Goal: Task Accomplishment & Management: Use online tool/utility

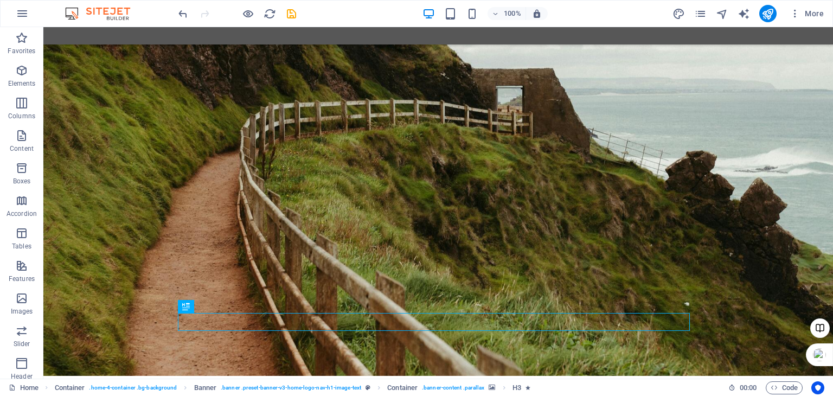
scroll to position [1886, 0]
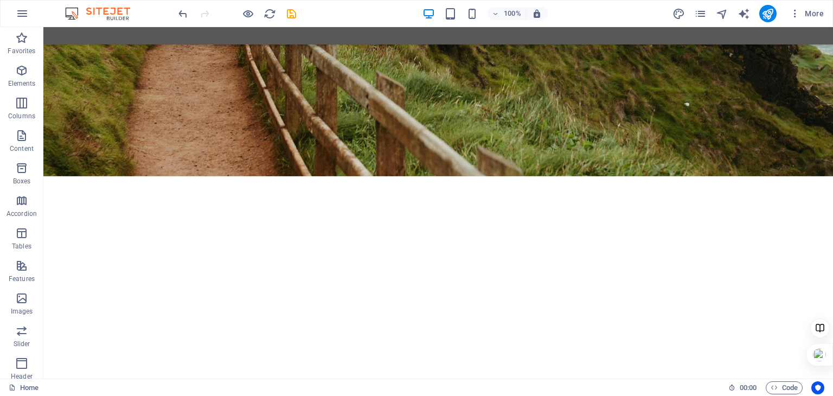
scroll to position [2046, 0]
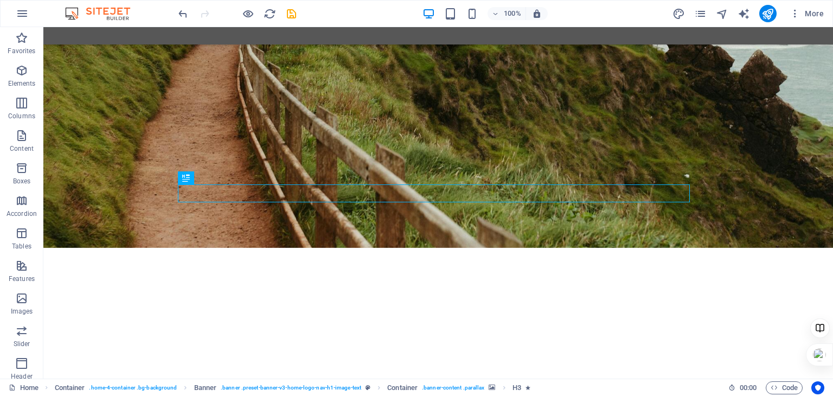
scroll to position [2014, 0]
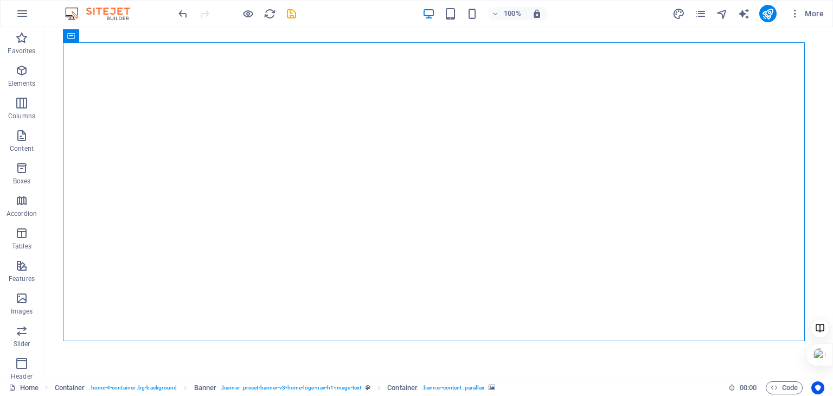
scroll to position [2019, 0]
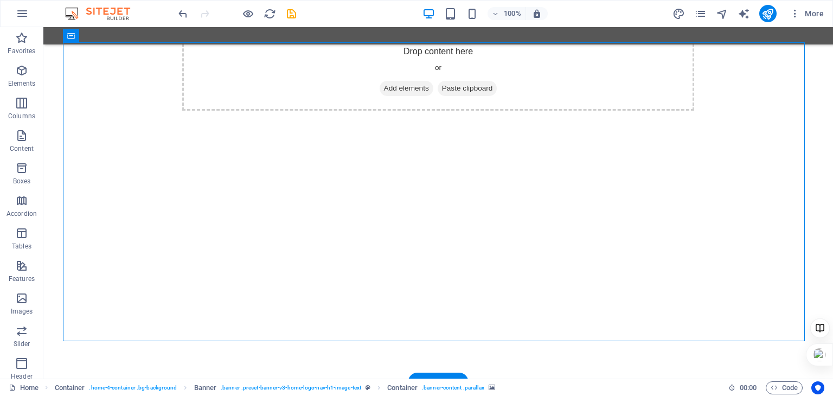
click at [90, 40] on icon at bounding box center [91, 35] width 6 height 11
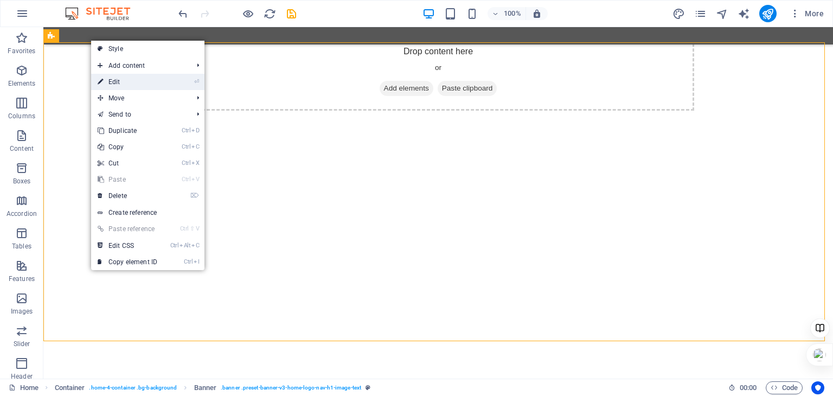
click at [143, 82] on link "⏎ Edit" at bounding box center [127, 82] width 73 height 16
select select "px"
select select "zoominout"
select select "preset-banner-v3-home-logo-nav-h1-image-text"
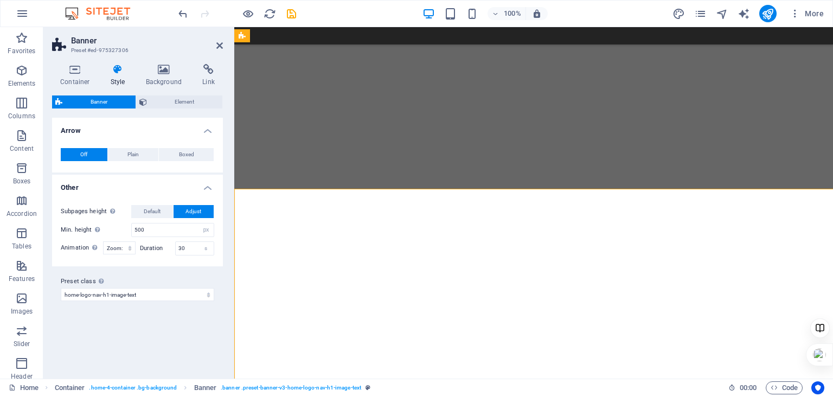
scroll to position [1873, 0]
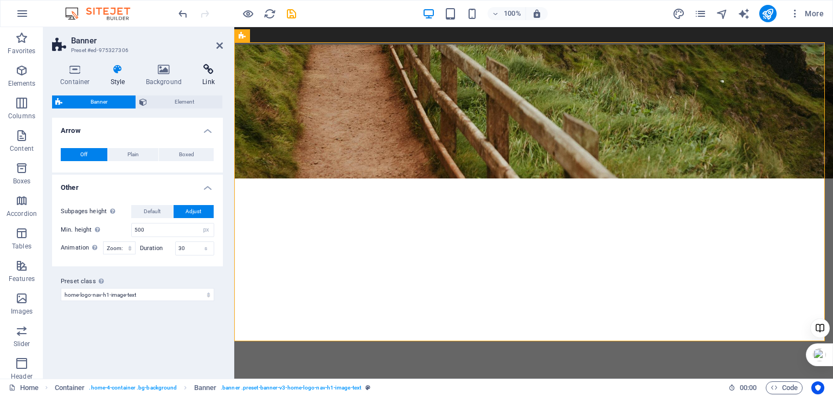
click at [206, 77] on h4 "Link" at bounding box center [208, 75] width 29 height 23
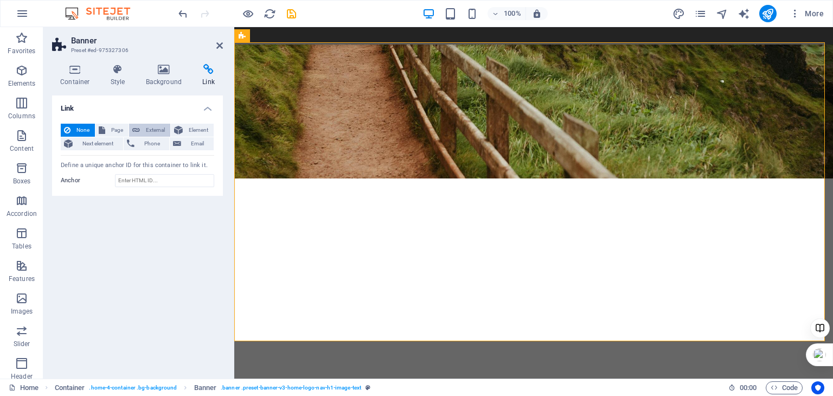
click at [151, 127] on span "External" at bounding box center [155, 130] width 24 height 13
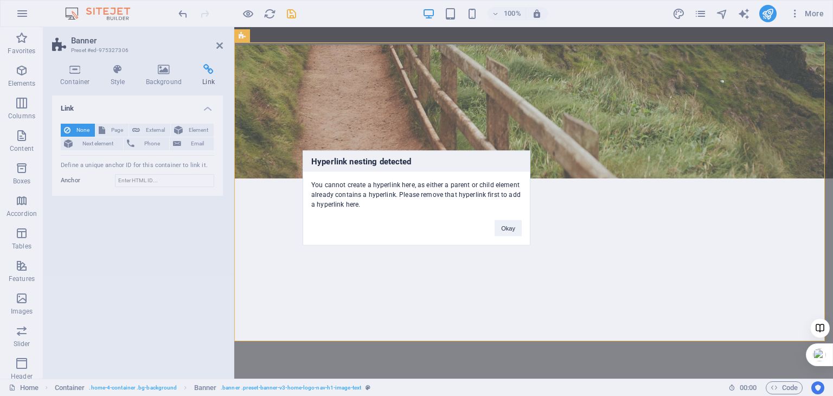
drag, startPoint x: 364, startPoint y: 206, endPoint x: 312, endPoint y: 164, distance: 67.1
click at [312, 164] on div "Hyperlink nesting detected You cannot create a hyperlink here, as either a pare…" at bounding box center [417, 198] width 228 height 95
click at [305, 141] on div at bounding box center [305, 141] width 0 height 0
click at [497, 224] on button "Okay" at bounding box center [508, 228] width 27 height 16
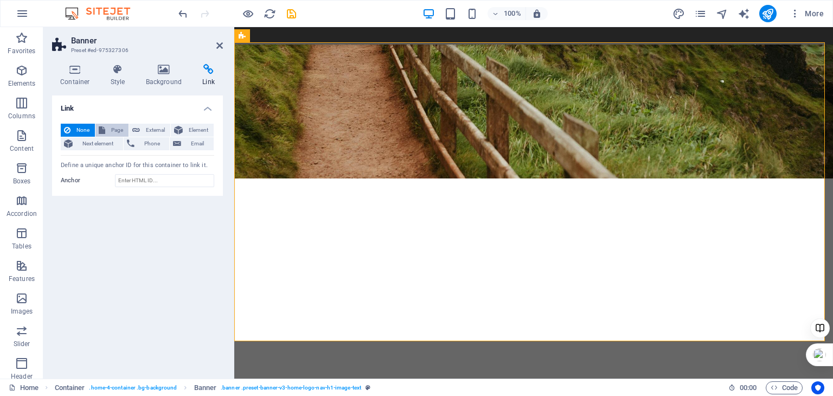
click at [112, 130] on span "Page" at bounding box center [116, 130] width 17 height 13
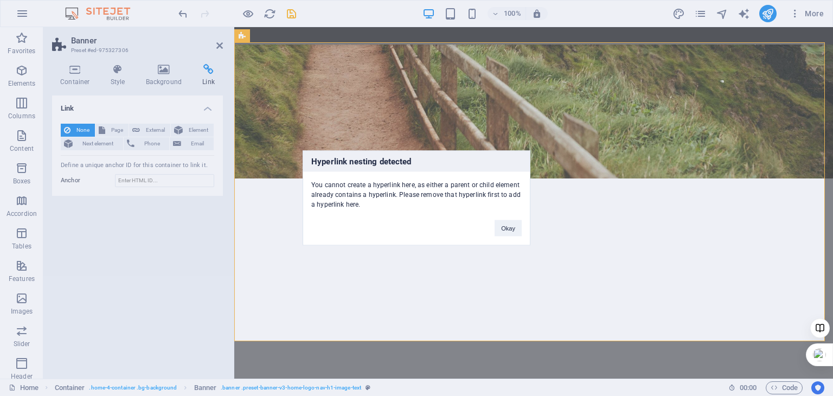
drag, startPoint x: 359, startPoint y: 207, endPoint x: 308, endPoint y: 166, distance: 65.3
click at [308, 166] on div "Hyperlink nesting detected You cannot create a hyperlink here, as either a pare…" at bounding box center [417, 198] width 228 height 95
click at [301, 141] on div at bounding box center [301, 141] width 0 height 0
click at [195, 131] on div "Hyperlink nesting detected You cannot create a hyperlink here, as either a pare…" at bounding box center [416, 198] width 833 height 396
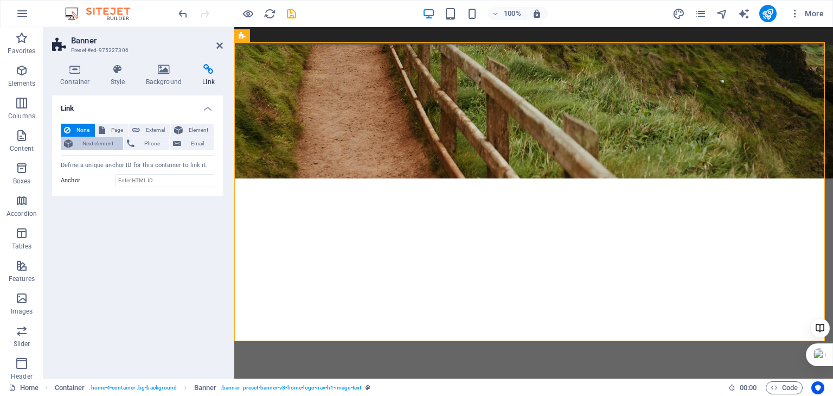
click at [83, 142] on span "Next element" at bounding box center [98, 143] width 44 height 13
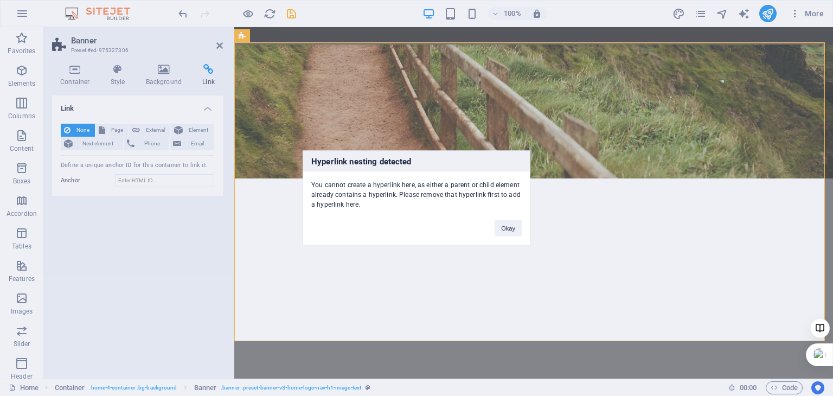
click at [193, 146] on div "Hyperlink nesting detected You cannot create a hyperlink here, as either a pare…" at bounding box center [416, 198] width 833 height 396
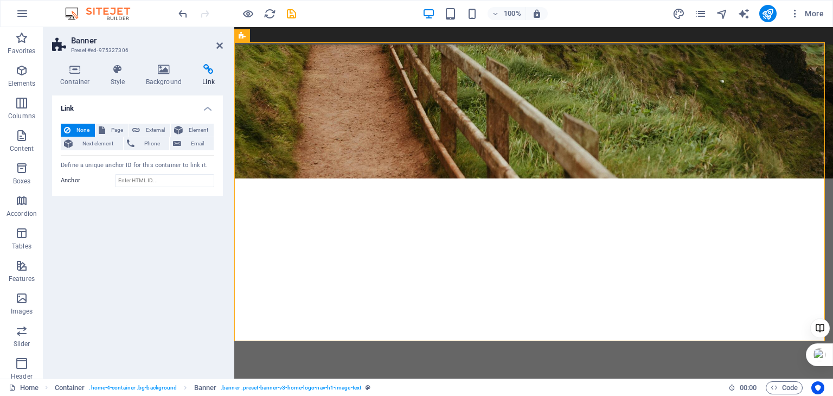
click at [193, 146] on span "Email" at bounding box center [197, 143] width 26 height 13
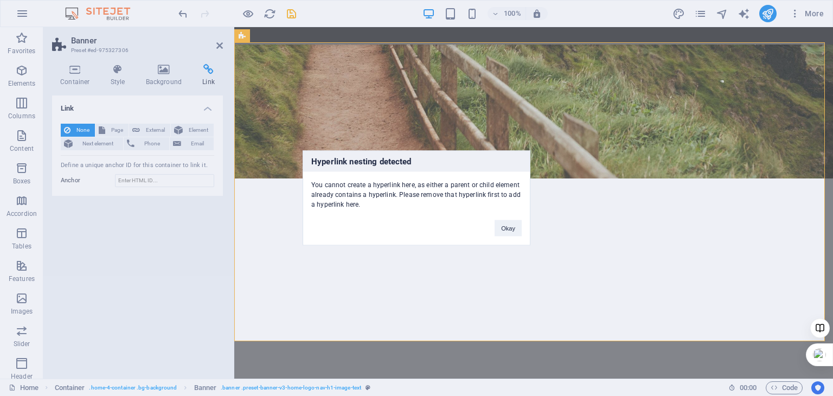
click at [152, 224] on div "Hyperlink nesting detected You cannot create a hyperlink here, as either a pare…" at bounding box center [416, 198] width 833 height 396
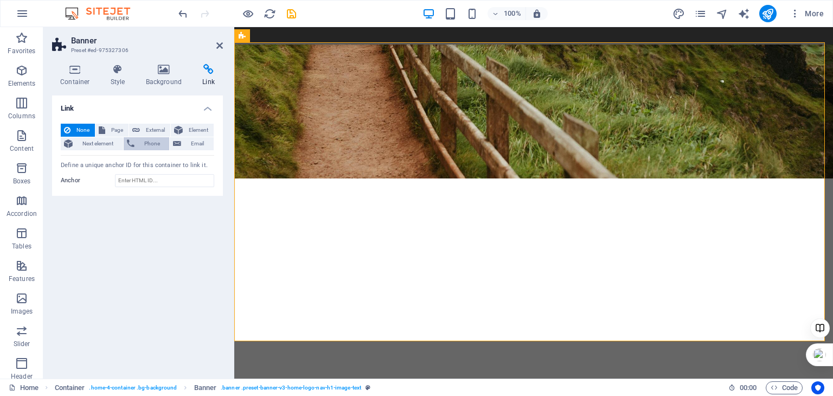
click at [150, 145] on span "Phone" at bounding box center [152, 143] width 29 height 13
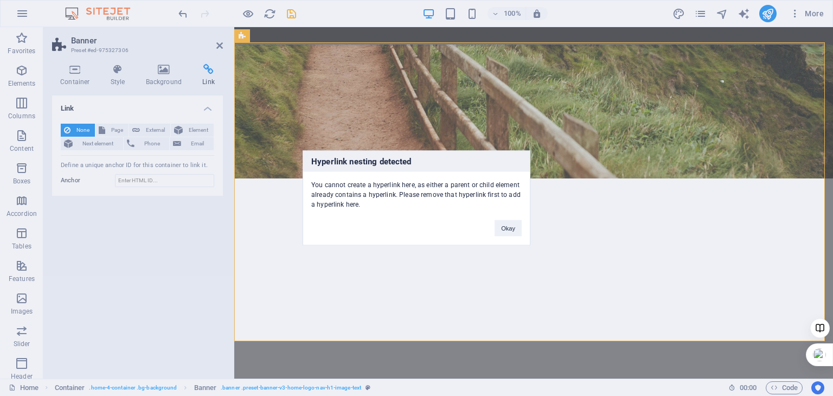
click at [118, 229] on div "Hyperlink nesting detected You cannot create a hyperlink here, as either a pare…" at bounding box center [416, 198] width 833 height 396
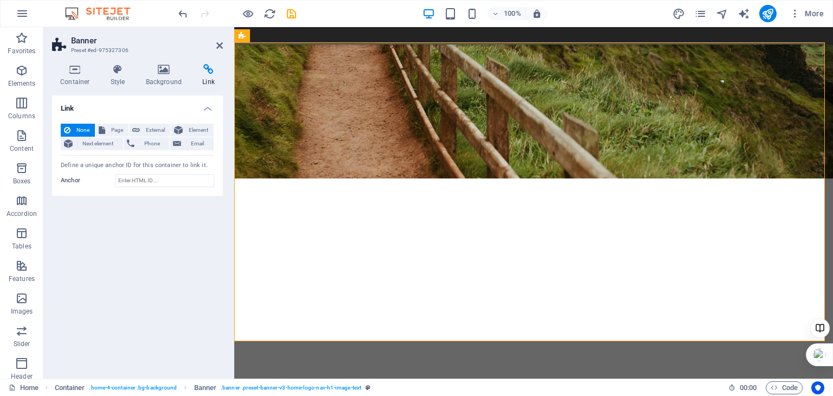
click at [78, 130] on span "None" at bounding box center [83, 130] width 18 height 13
click at [156, 183] on input "Anchor" at bounding box center [164, 180] width 99 height 13
click at [206, 111] on h4 "Link" at bounding box center [137, 105] width 171 height 20
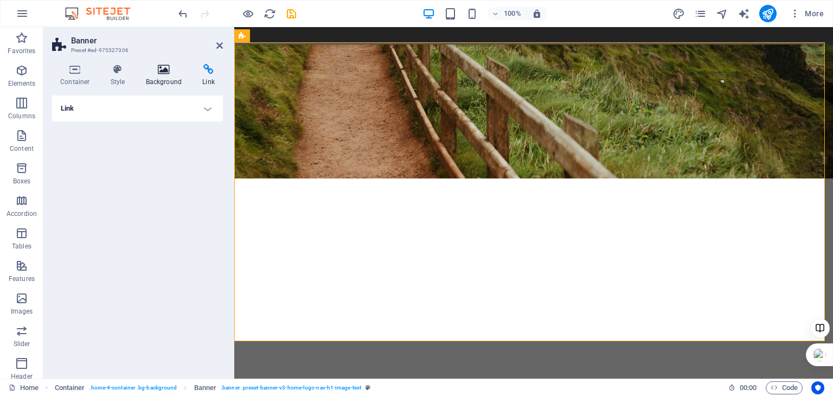
click at [159, 78] on h4 "Background" at bounding box center [166, 75] width 57 height 23
click at [137, 131] on span "Color / Gradient" at bounding box center [139, 130] width 48 height 13
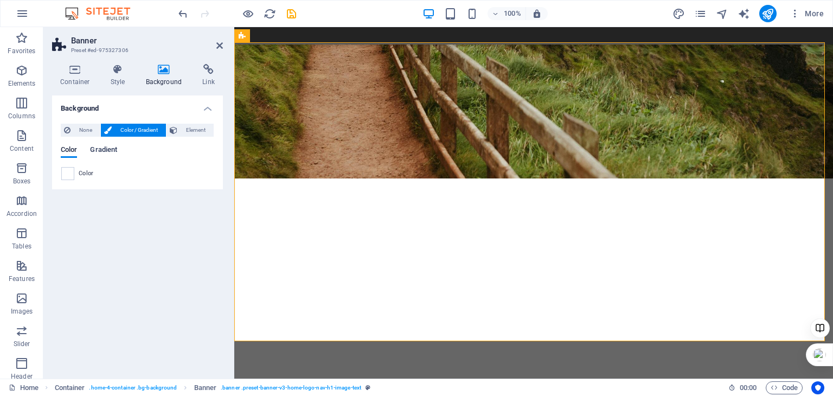
click at [104, 152] on span "Gradient" at bounding box center [103, 150] width 27 height 15
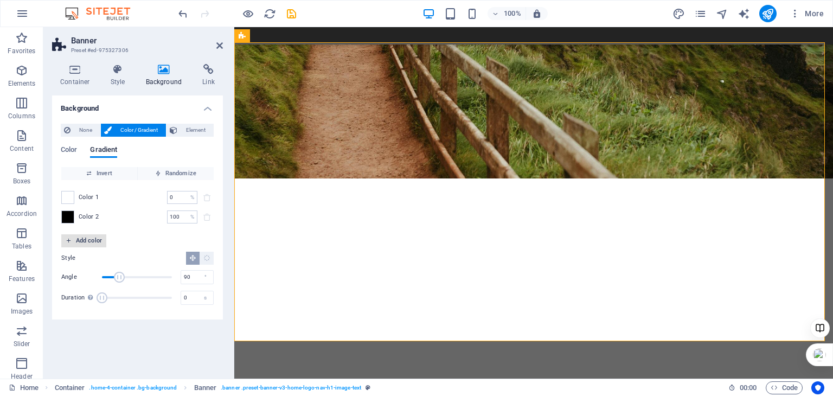
click at [80, 241] on span "Add color" at bounding box center [84, 240] width 36 height 13
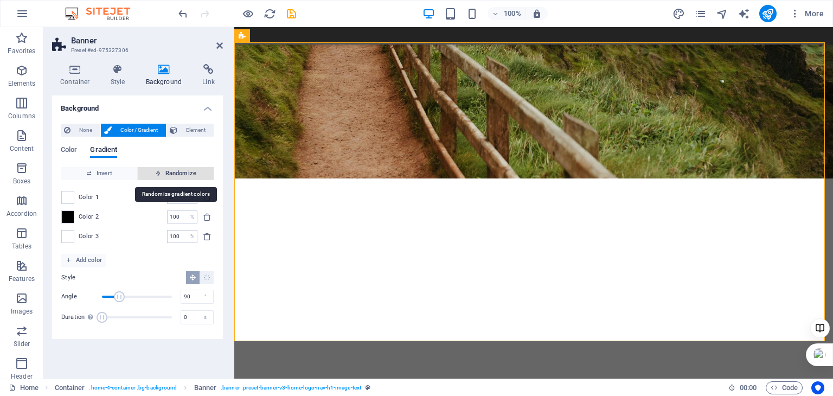
click at [179, 174] on span "Randomize" at bounding box center [175, 173] width 67 height 13
type input "26"
type input "58"
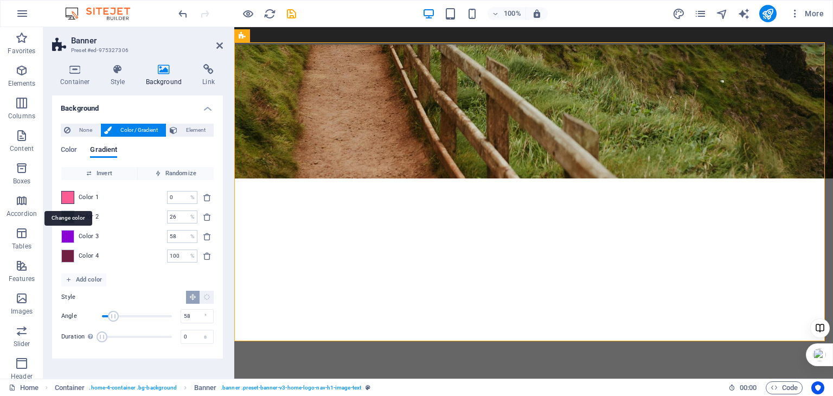
click at [68, 200] on span at bounding box center [68, 197] width 12 height 12
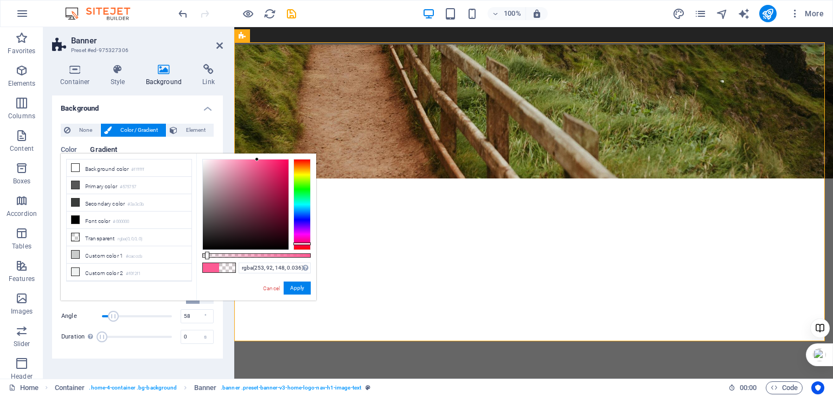
click at [206, 254] on div at bounding box center [256, 255] width 108 height 4
click at [297, 287] on button "Apply" at bounding box center [297, 287] width 27 height 13
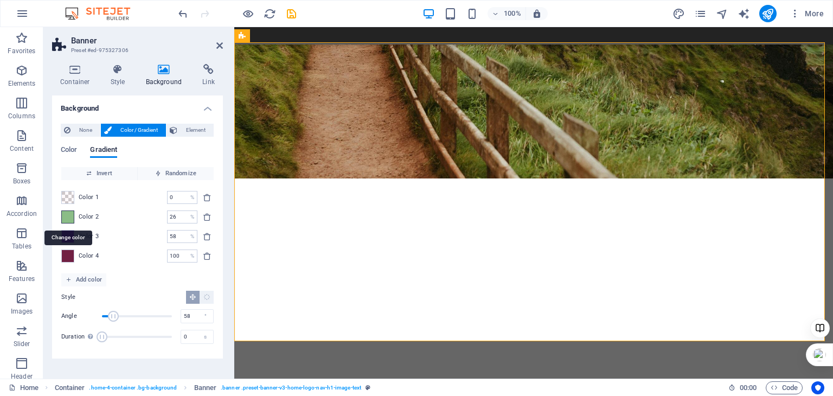
click at [65, 220] on span at bounding box center [68, 217] width 12 height 12
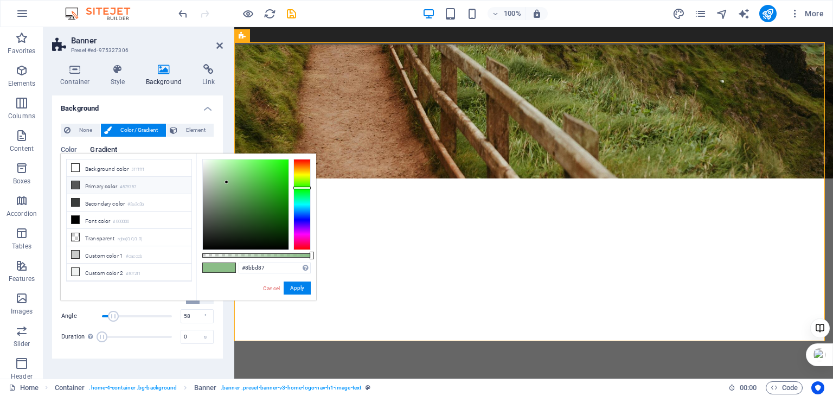
click at [76, 183] on icon at bounding box center [76, 185] width 8 height 8
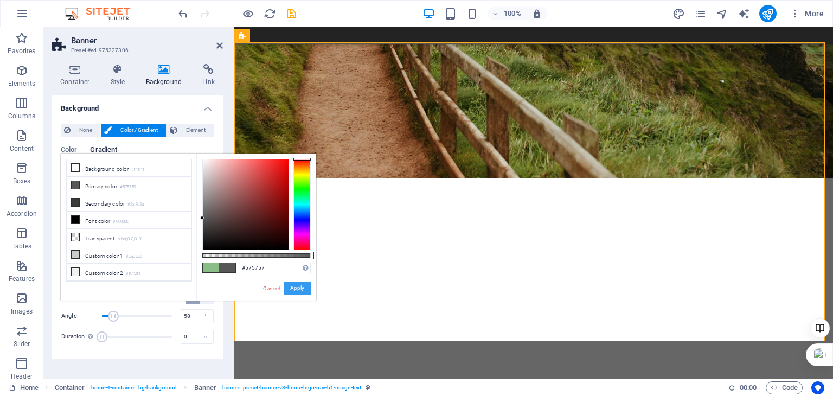
click at [296, 290] on button "Apply" at bounding box center [297, 287] width 27 height 13
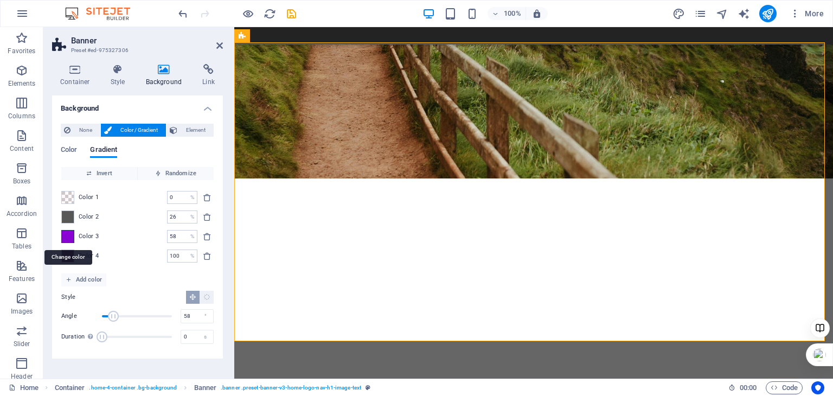
click at [66, 237] on span at bounding box center [68, 236] width 12 height 12
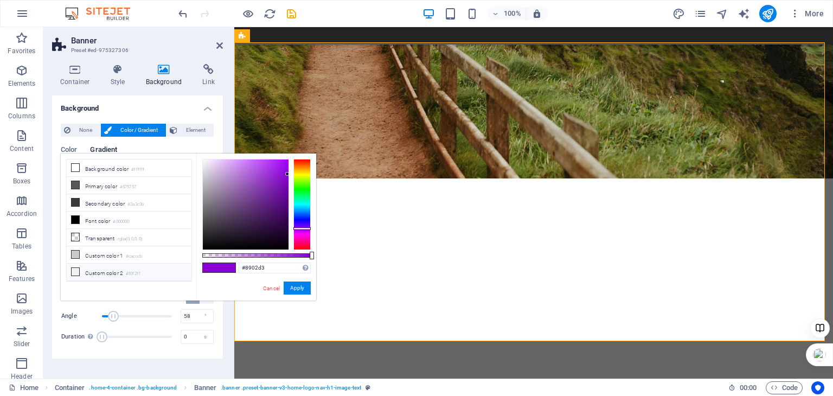
click at [78, 271] on span at bounding box center [75, 271] width 9 height 9
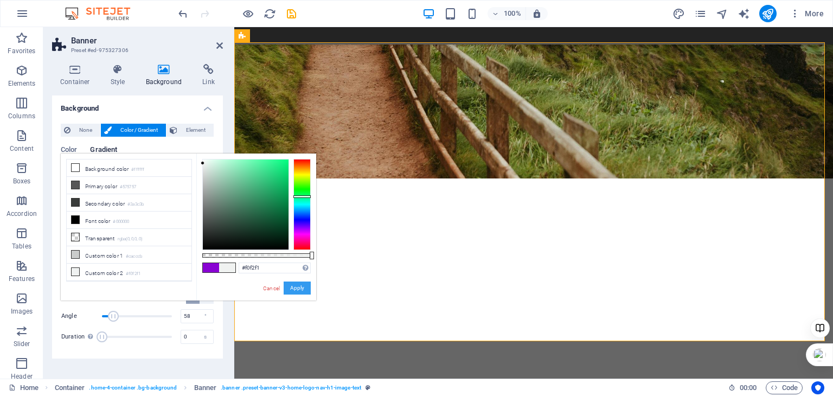
click at [299, 286] on button "Apply" at bounding box center [297, 287] width 27 height 13
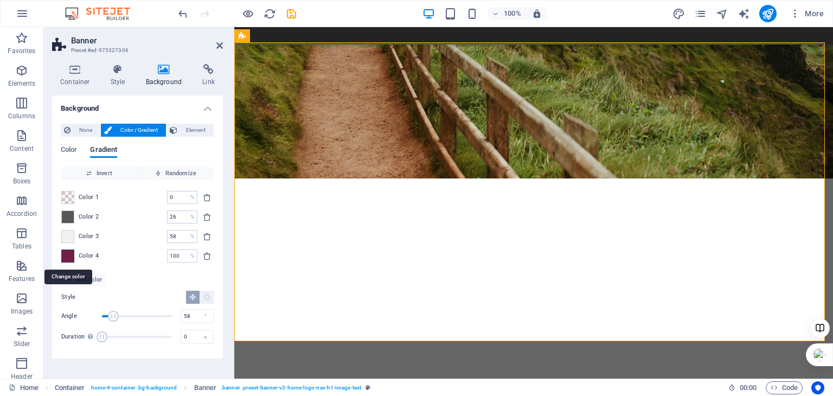
click at [67, 254] on span at bounding box center [68, 256] width 12 height 12
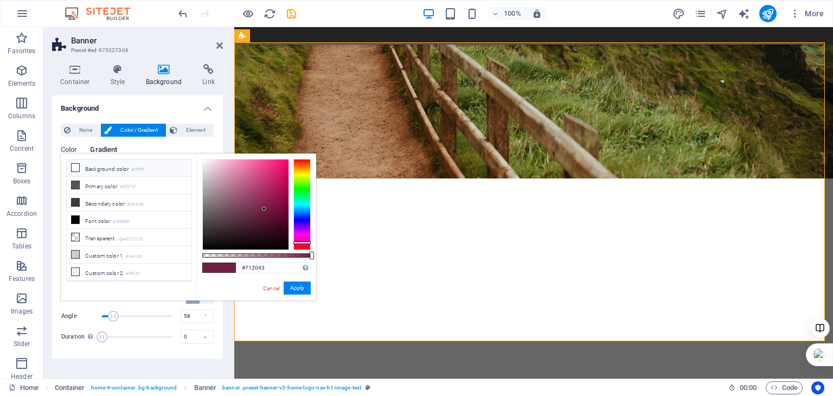
click at [73, 172] on li "Background color #ffffff" at bounding box center [129, 167] width 125 height 17
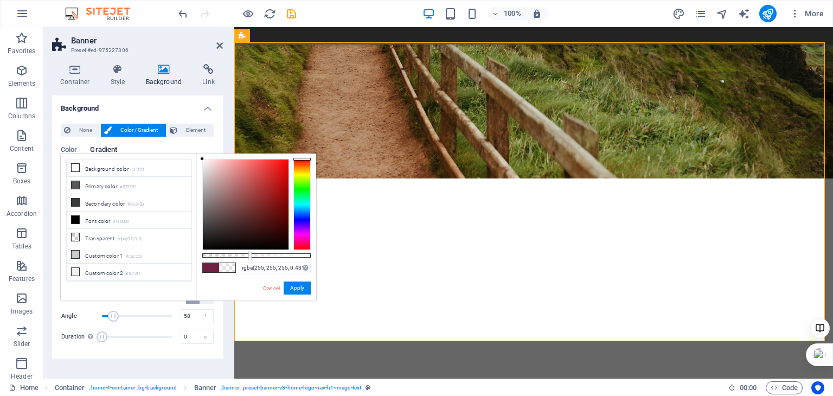
type input "rgba(255, 255, 255, 0.426)"
drag, startPoint x: 312, startPoint y: 255, endPoint x: 248, endPoint y: 256, distance: 63.5
click at [248, 256] on div at bounding box center [250, 256] width 4 height 8
click at [294, 285] on button "Apply" at bounding box center [297, 287] width 27 height 13
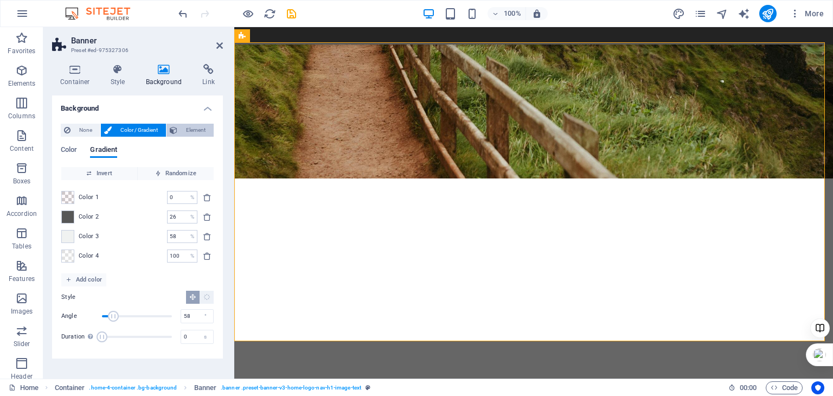
click at [194, 130] on span "Element" at bounding box center [196, 130] width 30 height 13
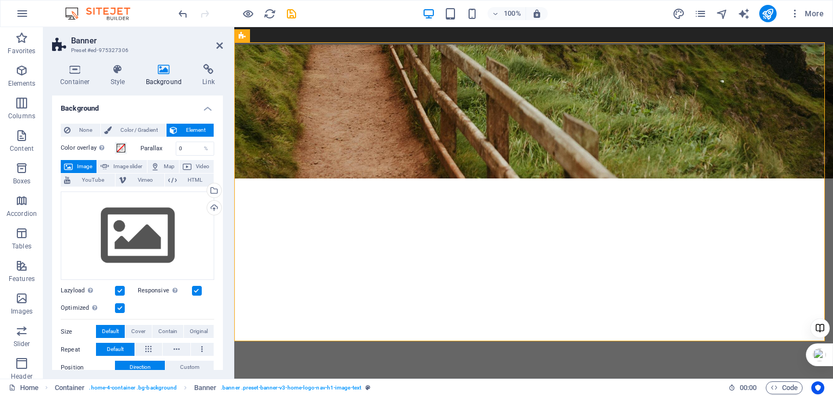
drag, startPoint x: 220, startPoint y: 148, endPoint x: 221, endPoint y: 163, distance: 14.7
click at [221, 163] on div "Background None Color / Gradient Element Stretch background to full-width Color…" at bounding box center [137, 232] width 171 height 274
click at [130, 168] on span "Image slider" at bounding box center [127, 166] width 31 height 13
select select "ms"
select select "s"
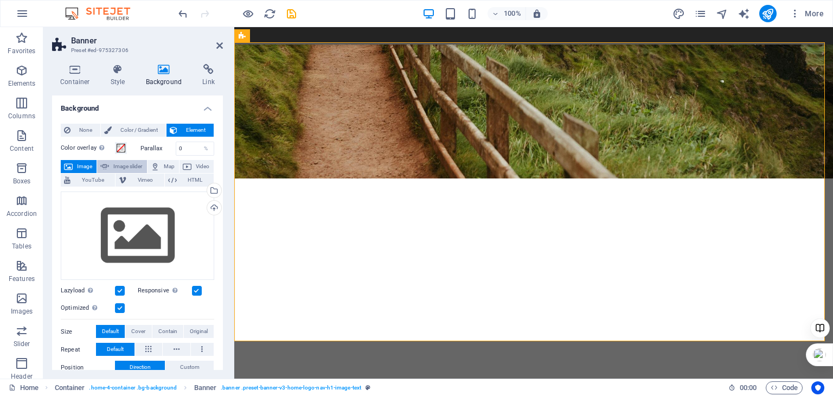
select select "progressive"
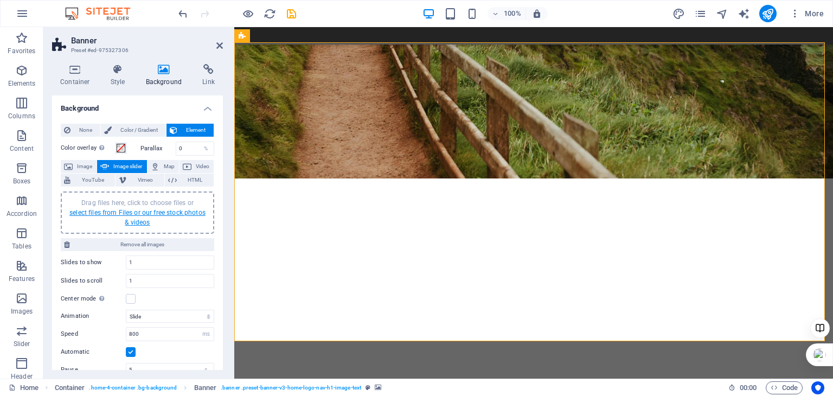
drag, startPoint x: 157, startPoint y: 224, endPoint x: 137, endPoint y: 210, distance: 24.5
click at [137, 210] on div "Drag files here, click to choose files or select files from Files or our free s…" at bounding box center [137, 212] width 140 height 29
click at [128, 213] on link "select files from Files or our free stock photos & videos" at bounding box center [137, 217] width 136 height 17
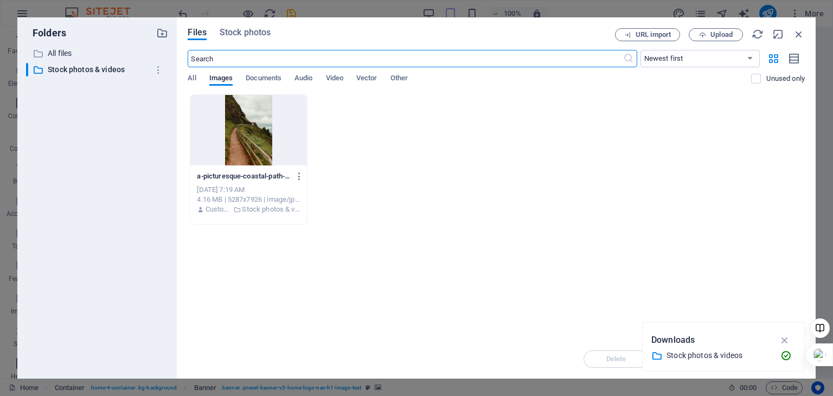
scroll to position [1745, 0]
click at [798, 33] on icon "button" at bounding box center [799, 34] width 12 height 12
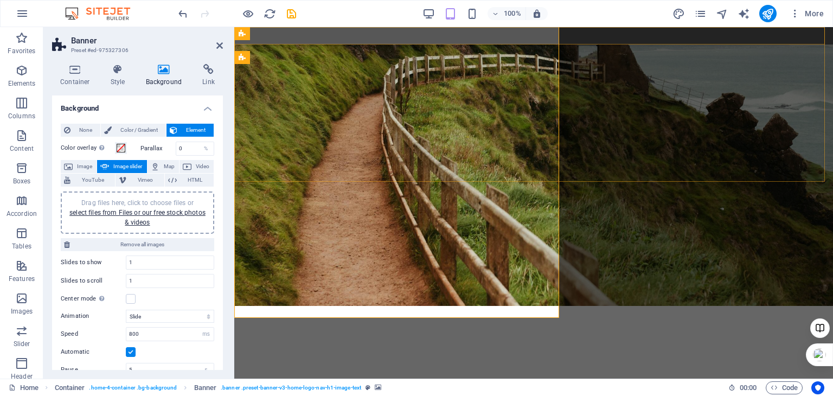
scroll to position [1706, 0]
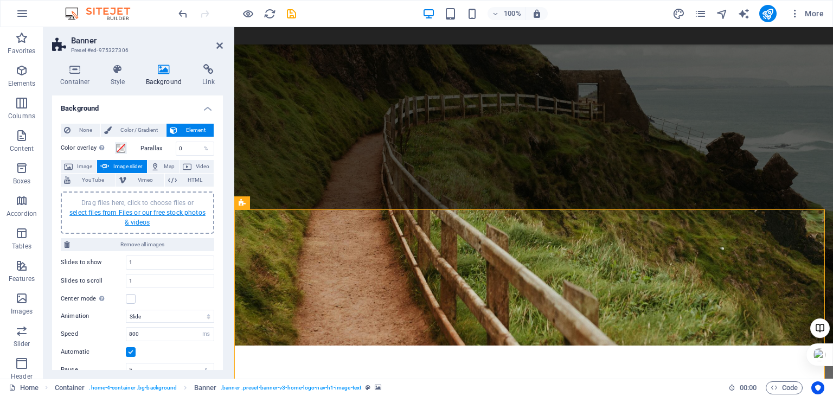
click at [166, 210] on link "select files from Files or our free stock photos & videos" at bounding box center [137, 217] width 136 height 17
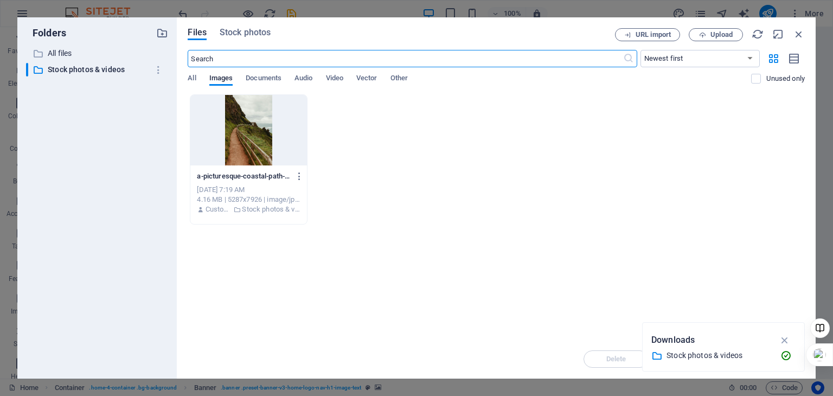
scroll to position [1653, 0]
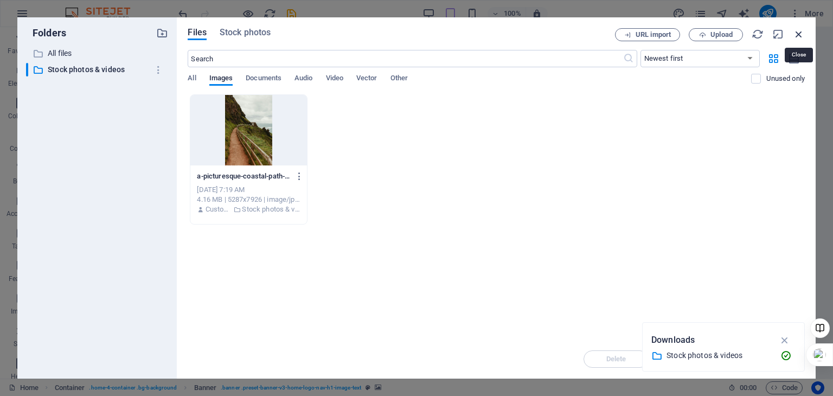
click at [798, 33] on icon "button" at bounding box center [799, 34] width 12 height 12
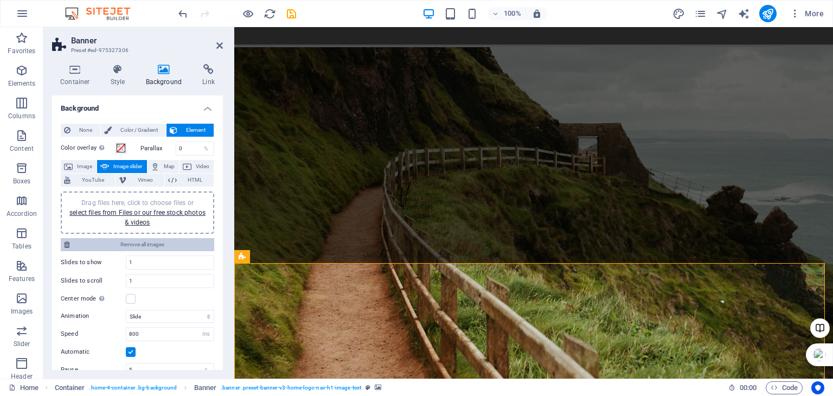
click at [111, 243] on span "Remove all images" at bounding box center [142, 244] width 138 height 13
click at [137, 203] on span "Drag files here, click to choose files or select files from Files or our free s…" at bounding box center [137, 212] width 136 height 27
drag, startPoint x: 223, startPoint y: 265, endPoint x: 223, endPoint y: 280, distance: 14.6
click at [223, 280] on div "Container Style Background Link Size Height Default px rem % vh vw Min. height …" at bounding box center [137, 216] width 188 height 323
click at [222, 281] on div "Container Style Background Link Size Height Default px rem % vh vw Min. height …" at bounding box center [137, 216] width 188 height 323
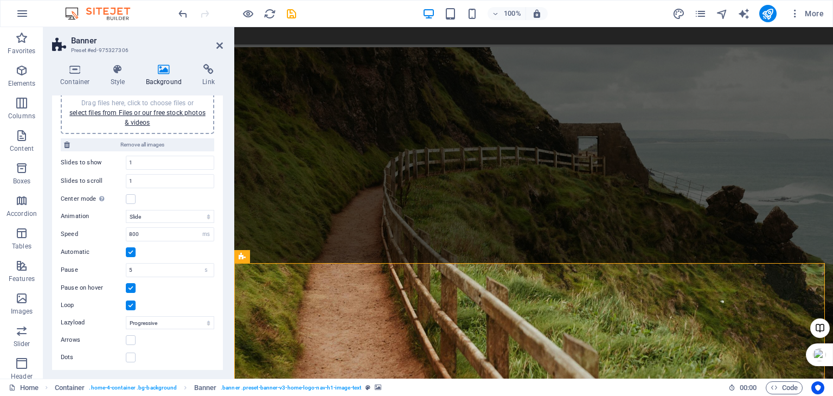
scroll to position [100, 0]
click at [291, 12] on icon "save" at bounding box center [291, 14] width 12 height 12
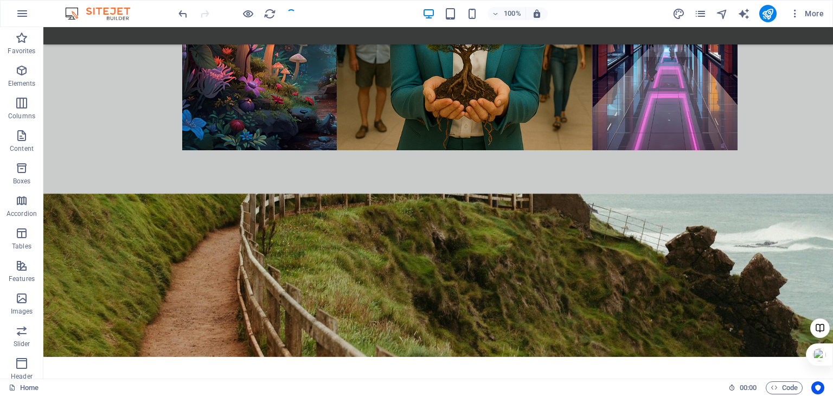
checkbox input "false"
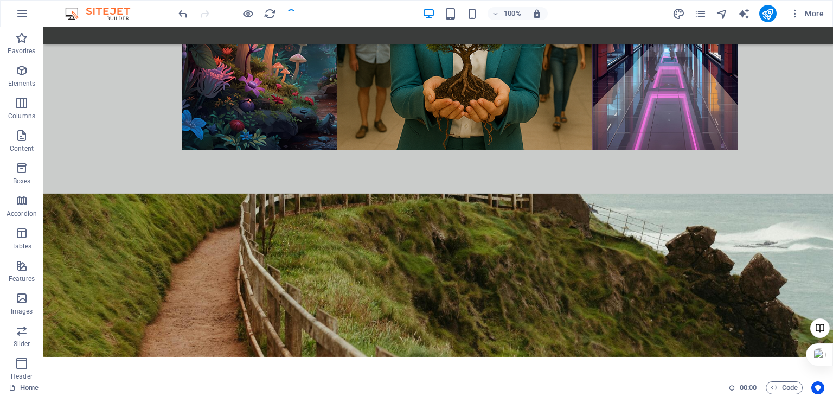
checkbox input "false"
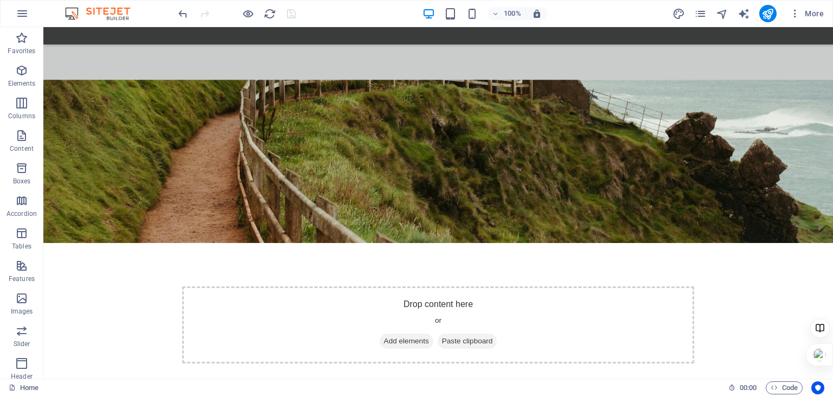
scroll to position [1479, 0]
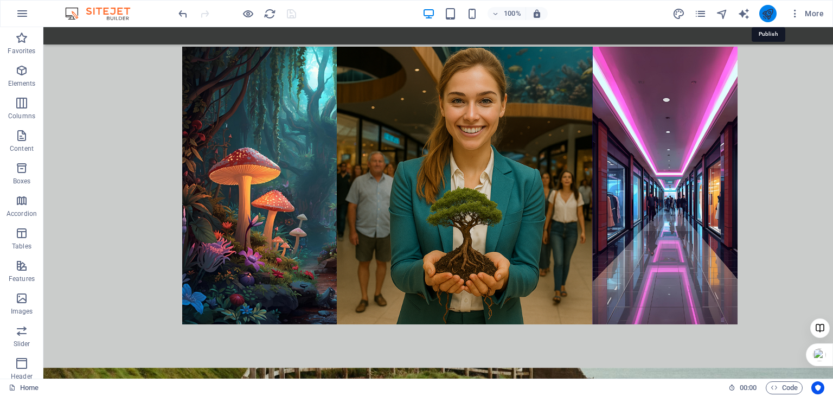
click at [770, 12] on icon "publish" at bounding box center [767, 14] width 12 height 12
